Goal: Obtain resource: Download file/media

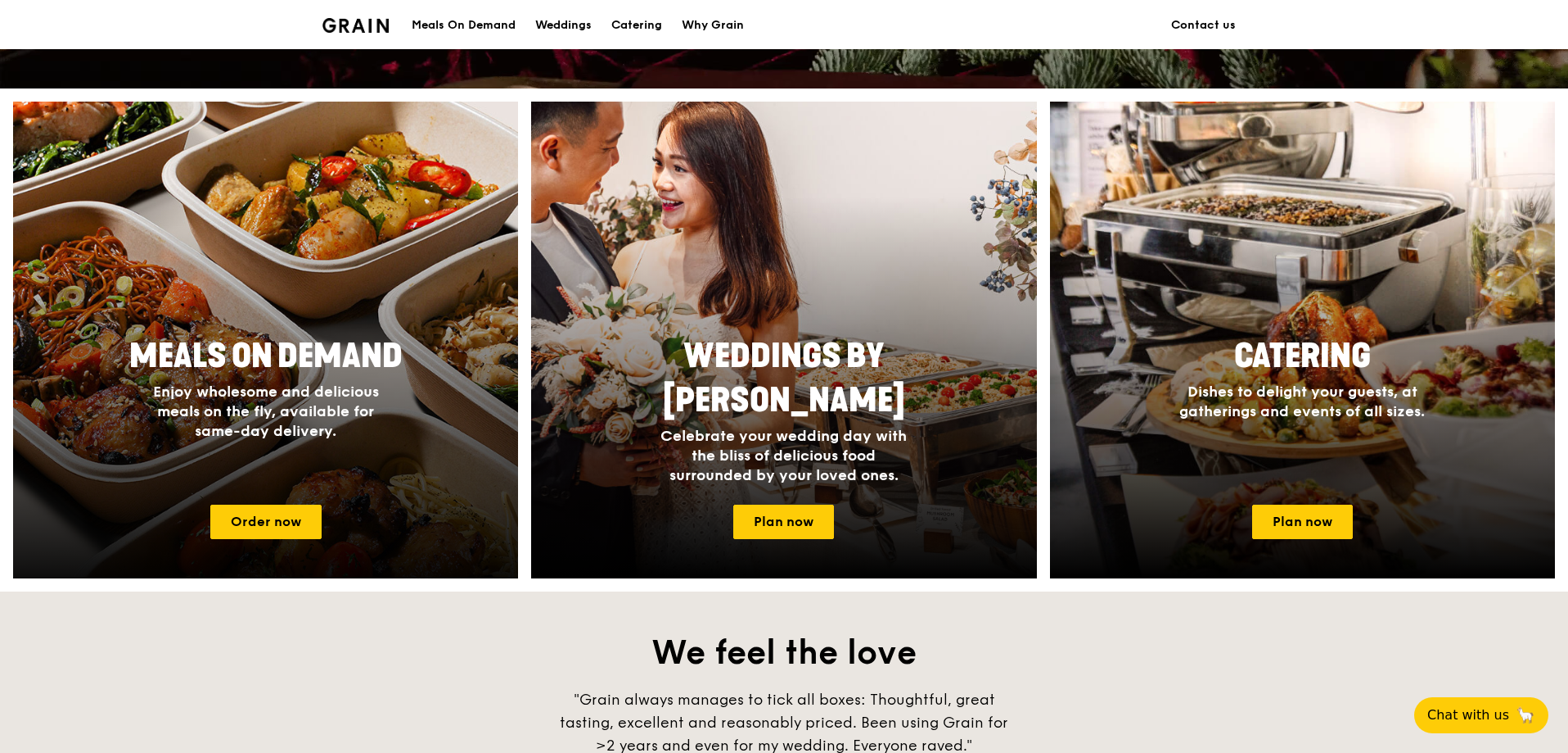
scroll to position [573, 0]
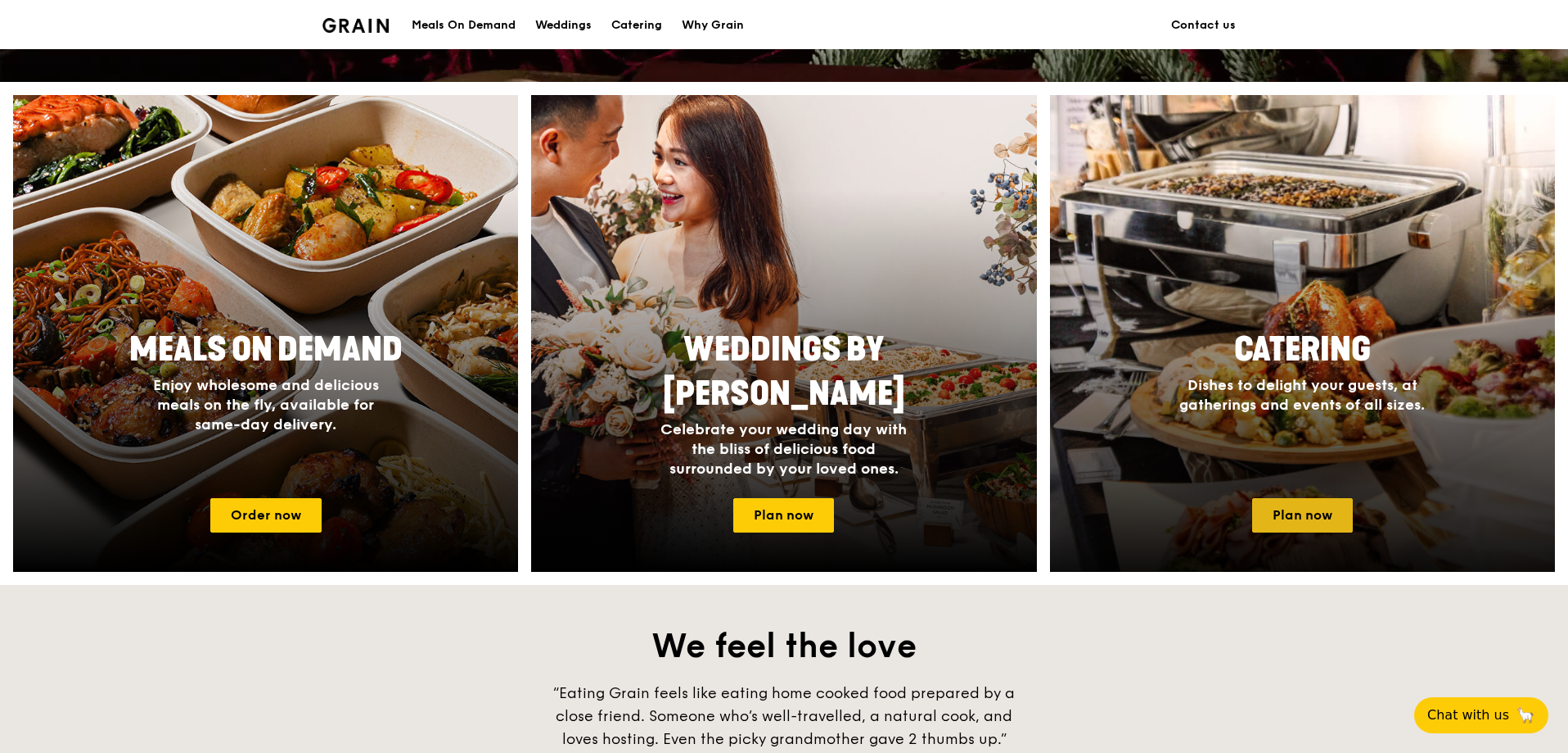
click at [1294, 523] on link "Plan now" at bounding box center [1303, 514] width 100 height 34
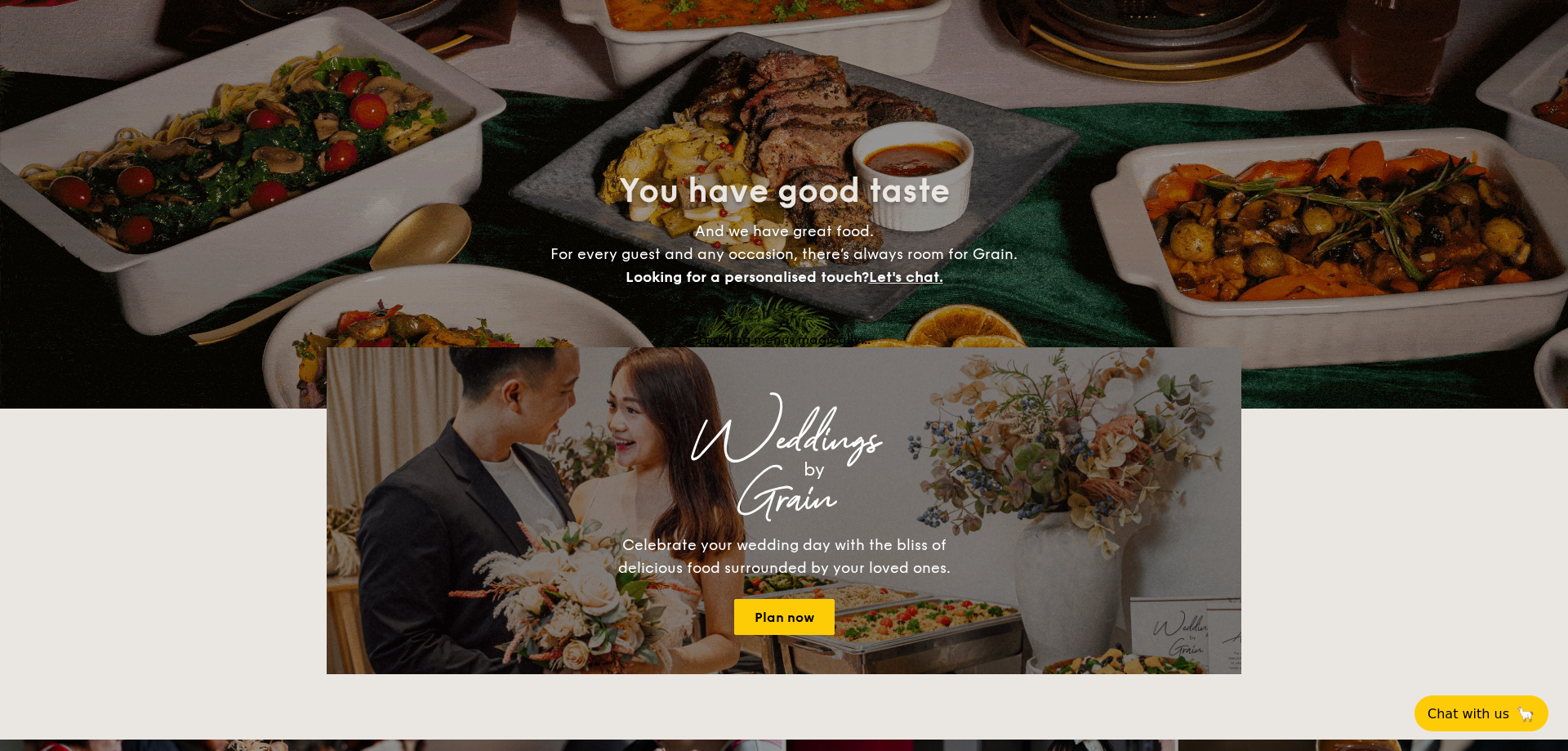
select select
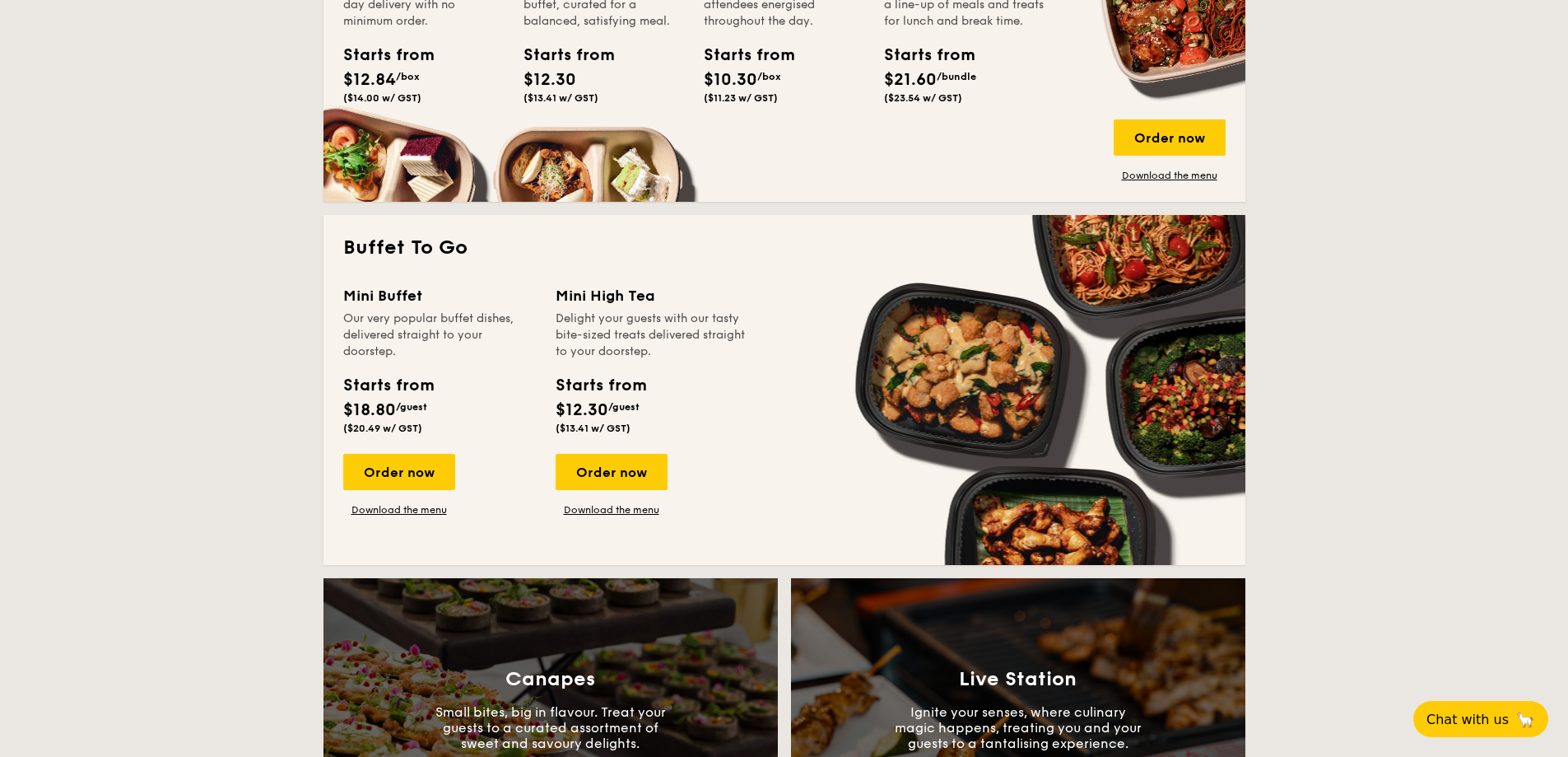
scroll to position [741, 0]
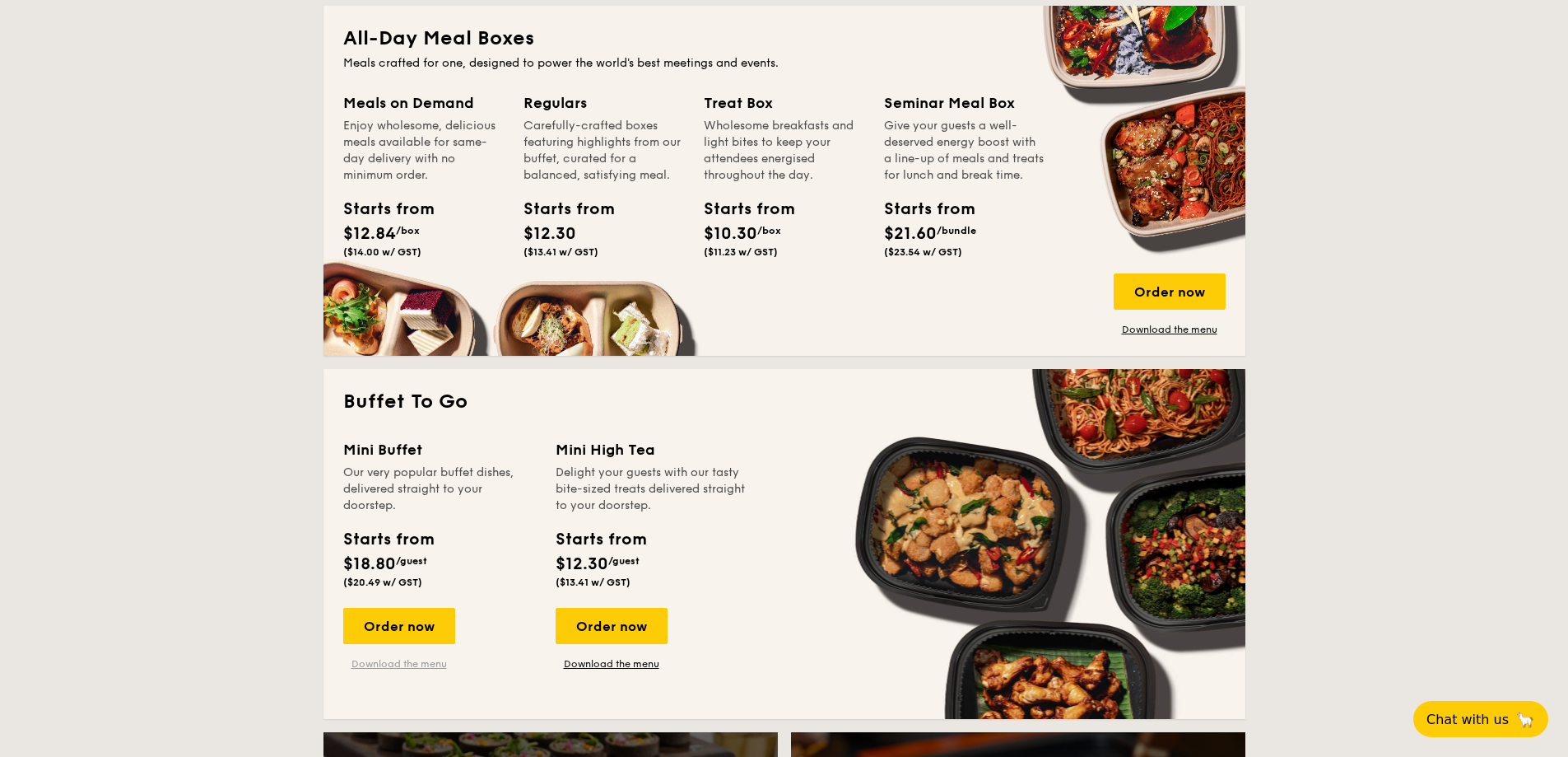
click at [392, 660] on link "Download the menu" at bounding box center [399, 664] width 112 height 13
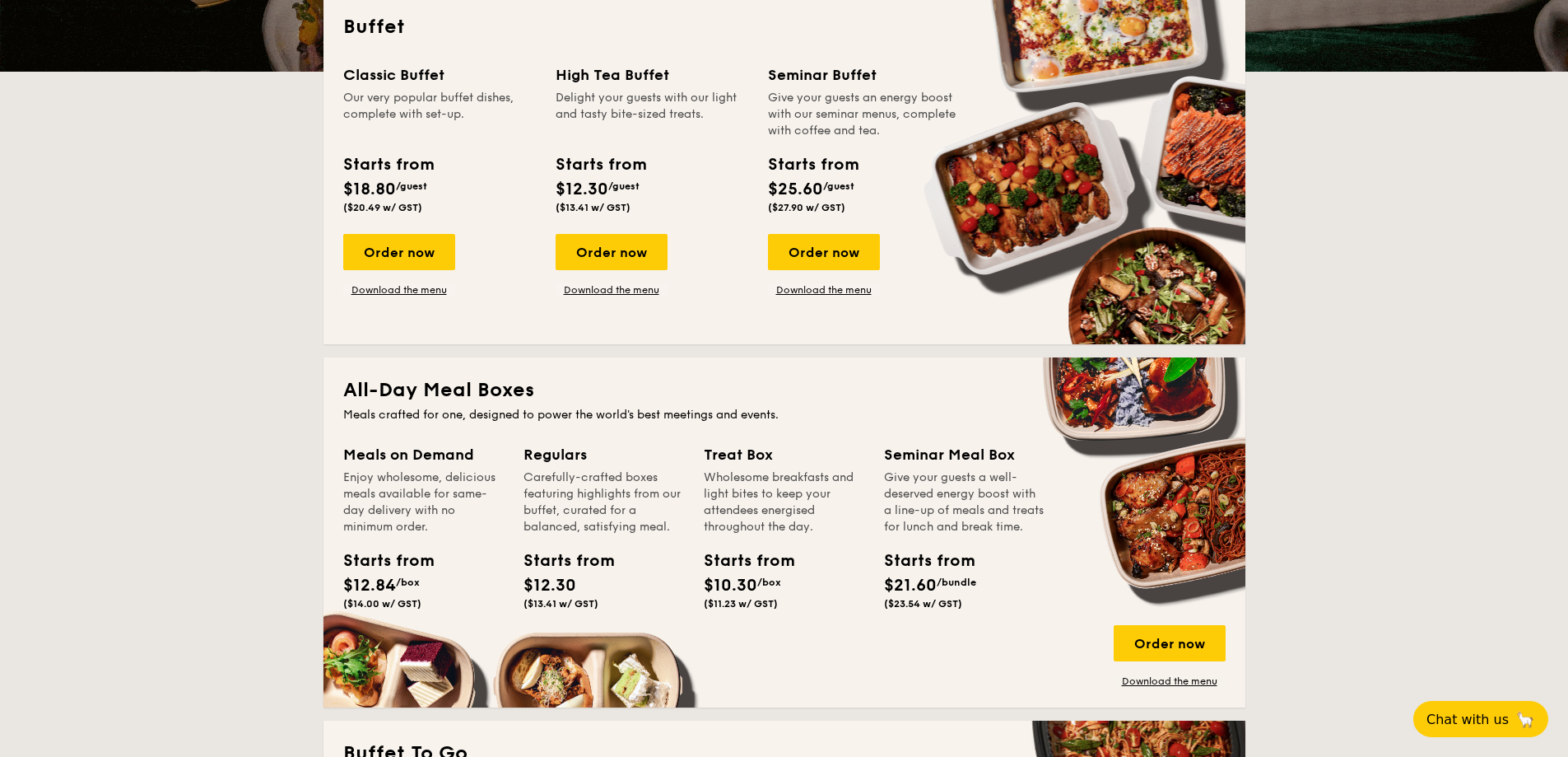
scroll to position [412, 0]
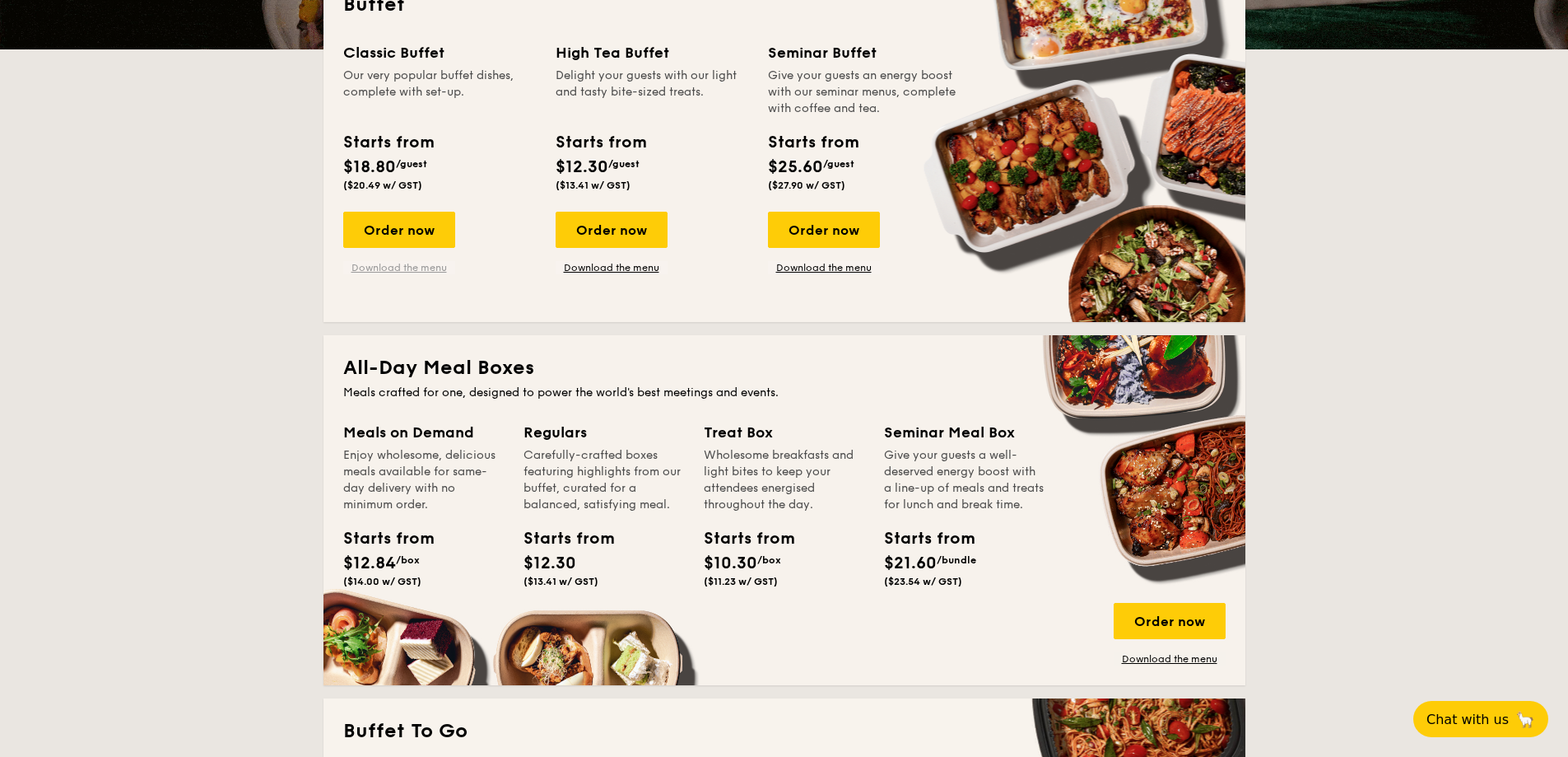
click at [393, 269] on link "Download the menu" at bounding box center [399, 268] width 112 height 13
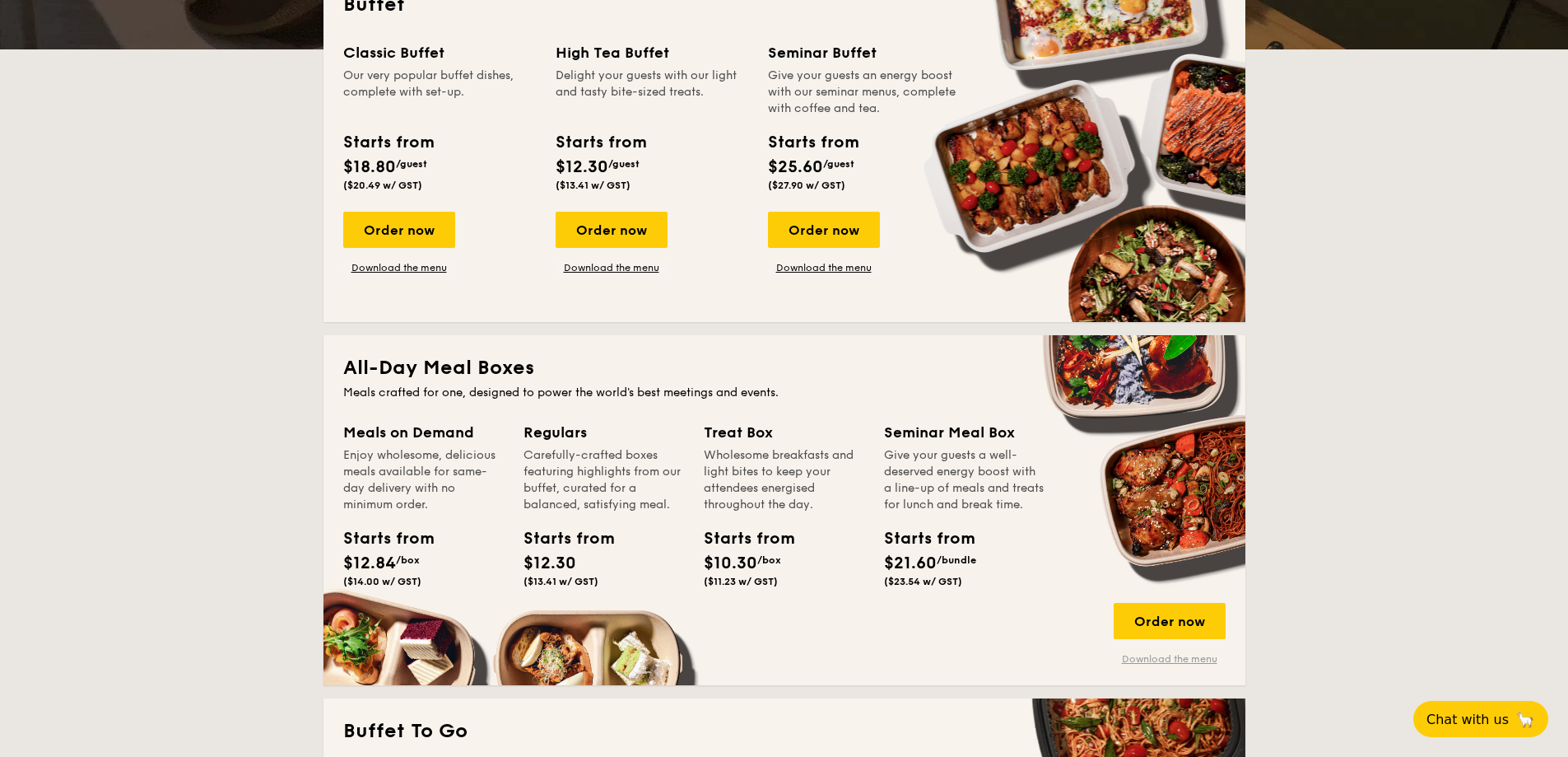
click at [1151, 658] on link "Download the menu" at bounding box center [1169, 658] width 112 height 13
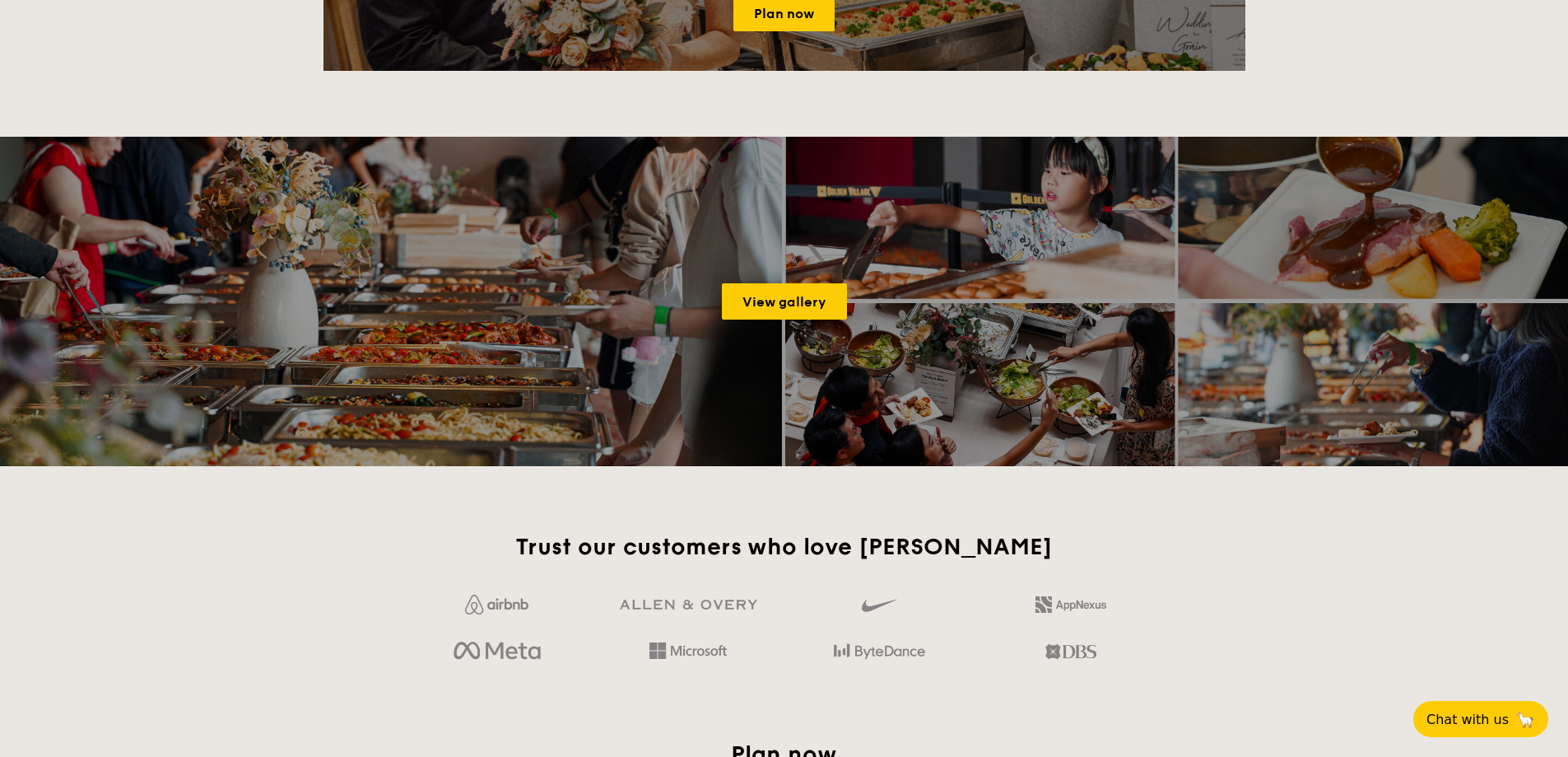
scroll to position [2140, 0]
